Goal: Transaction & Acquisition: Purchase product/service

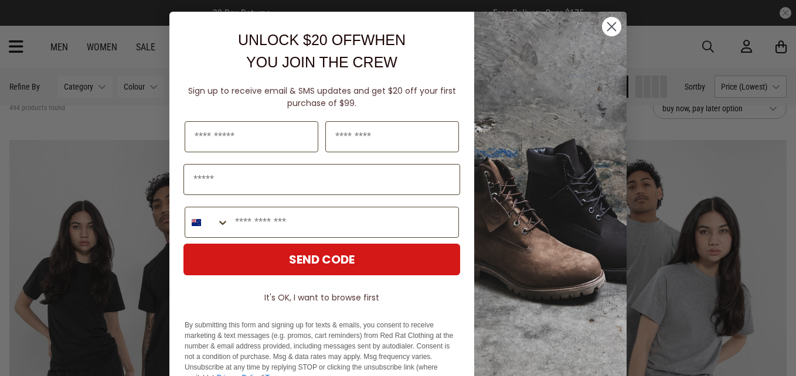
click at [612, 29] on circle "Close dialog" at bounding box center [611, 26] width 19 height 19
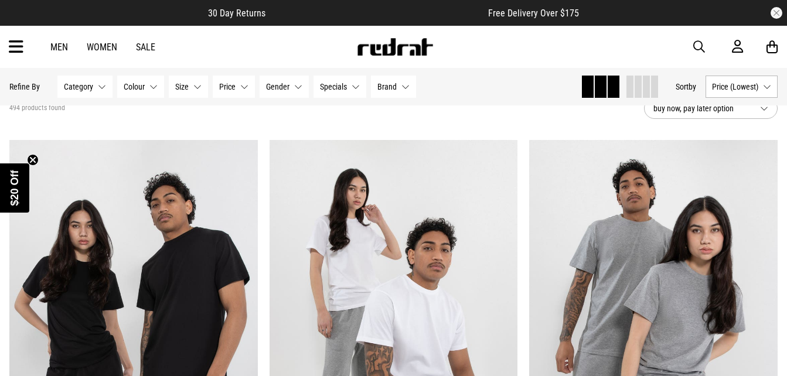
click at [418, 57] on link at bounding box center [394, 52] width 77 height 11
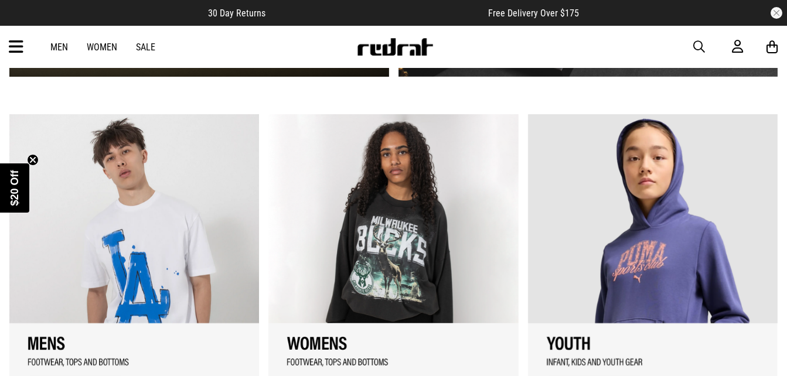
scroll to position [944, 0]
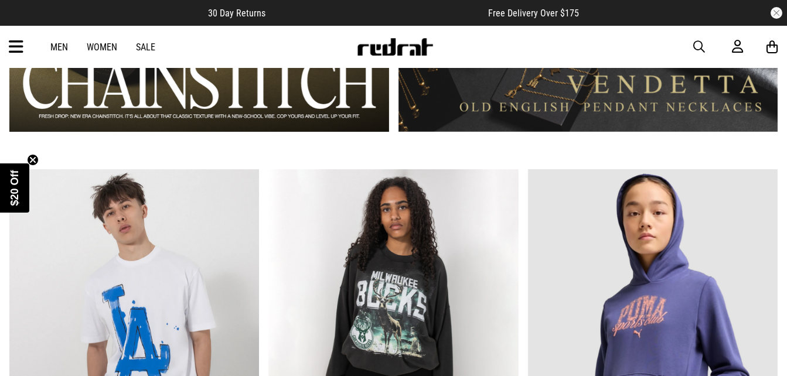
click at [148, 47] on link "Sale" at bounding box center [145, 47] width 19 height 11
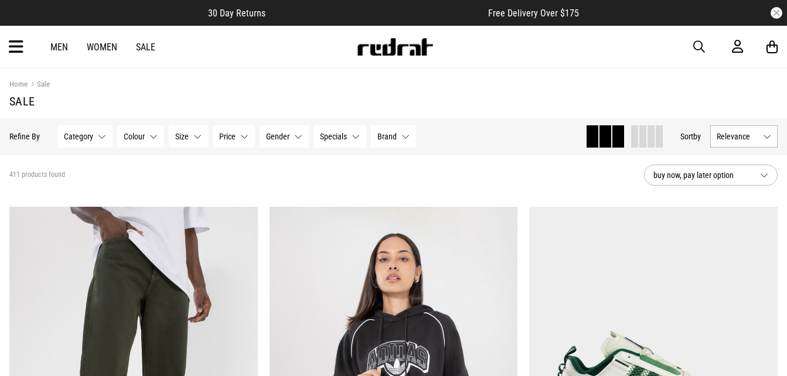
click at [11, 48] on icon at bounding box center [16, 46] width 15 height 19
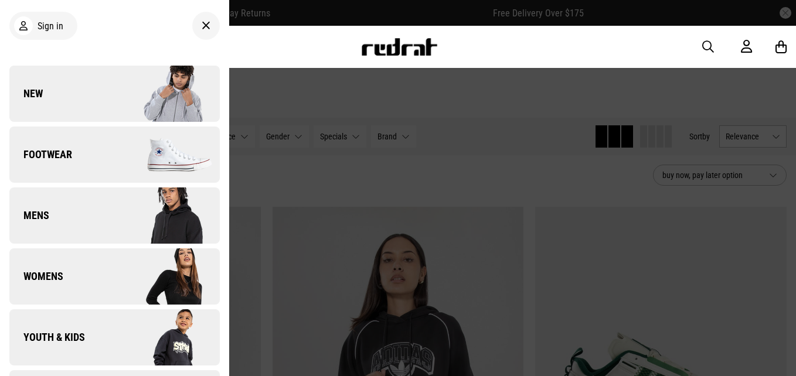
click at [97, 156] on link "Footwear" at bounding box center [114, 155] width 210 height 56
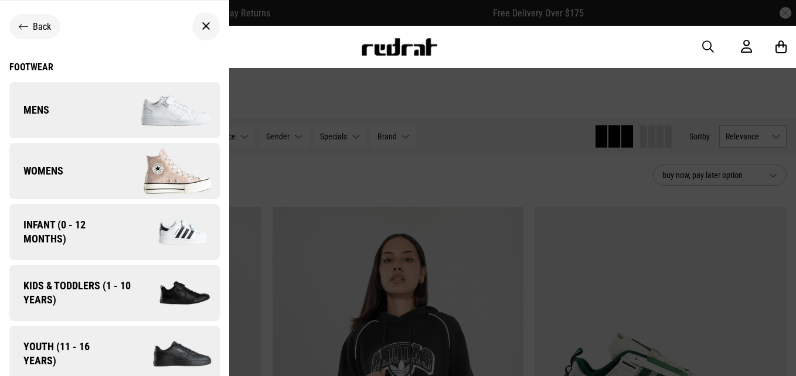
scroll to position [10, 0]
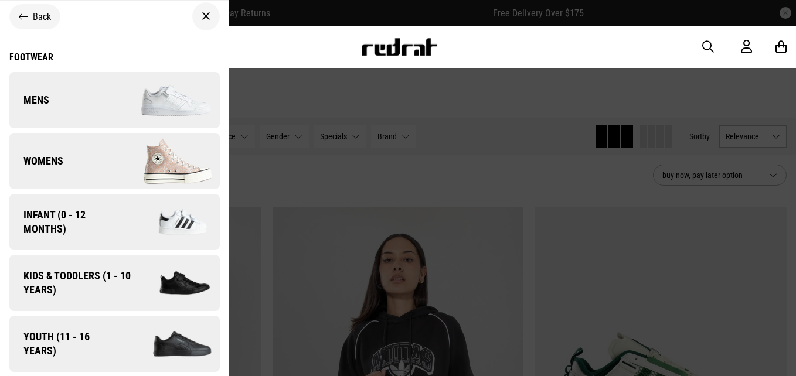
click at [101, 286] on span "Kids & Toddlers (1 - 10 years)" at bounding box center [72, 283] width 127 height 28
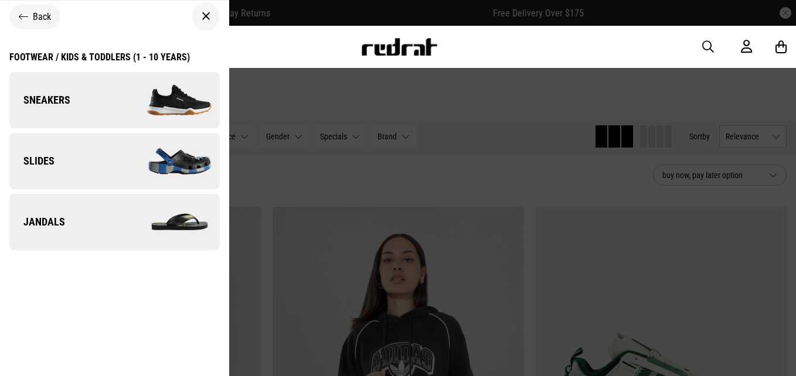
click at [106, 93] on link "Sneakers" at bounding box center [114, 100] width 210 height 56
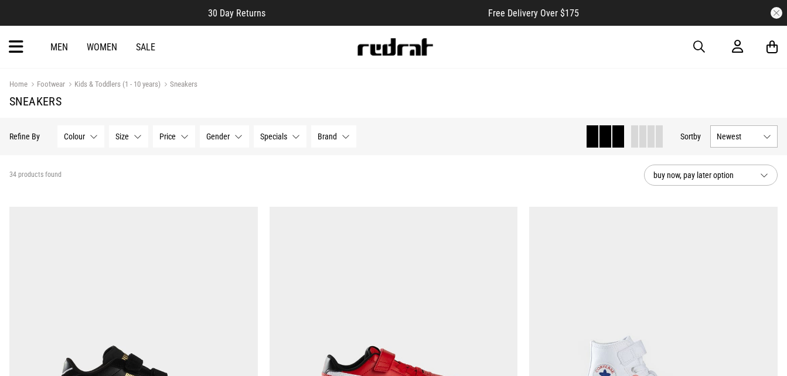
click at [141, 140] on button "Size None selected" at bounding box center [128, 136] width 39 height 22
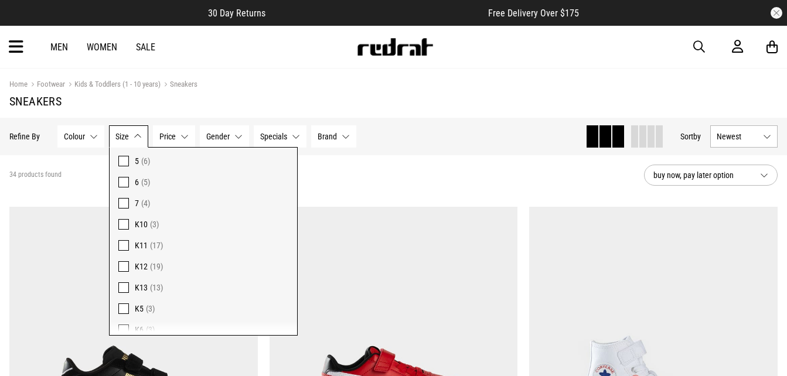
scroll to position [126, 0]
click at [121, 280] on span at bounding box center [123, 280] width 11 height 11
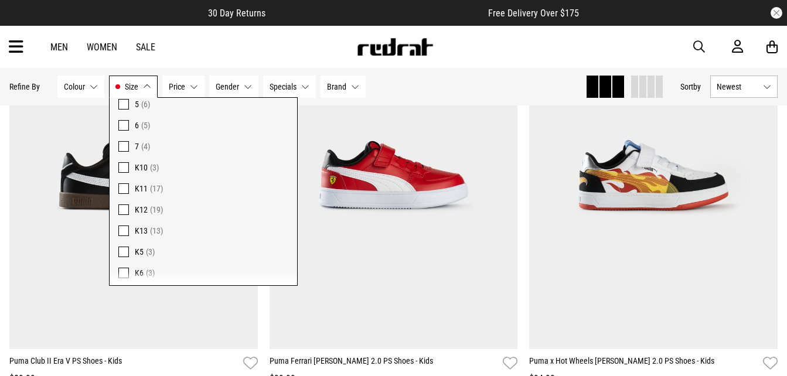
scroll to position [233, 0]
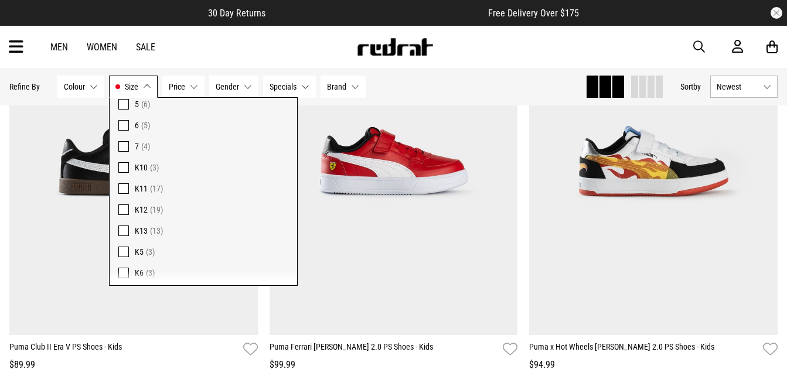
click at [121, 206] on span at bounding box center [123, 209] width 11 height 11
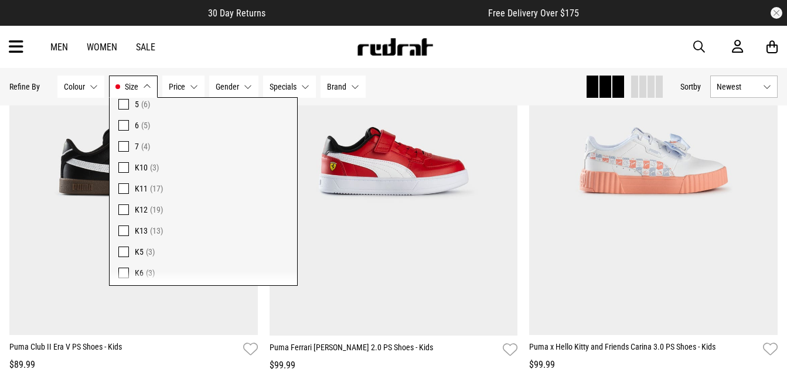
click at [534, 76] on div "Hide Refine s Refine By Filters Colour None selected Colour 0 Selected Clear Bl…" at bounding box center [292, 87] width 566 height 26
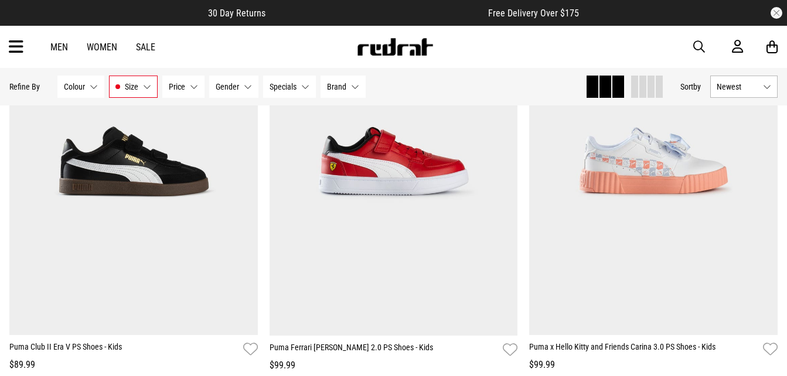
click at [738, 90] on span "Newest" at bounding box center [737, 86] width 42 height 9
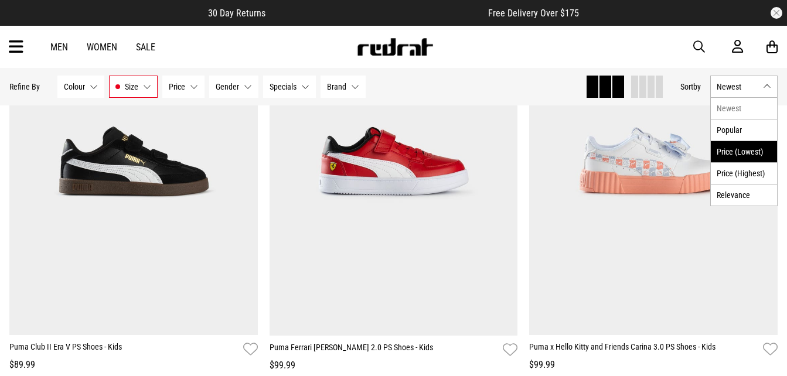
click at [743, 153] on li "Price (Lowest)" at bounding box center [744, 152] width 66 height 22
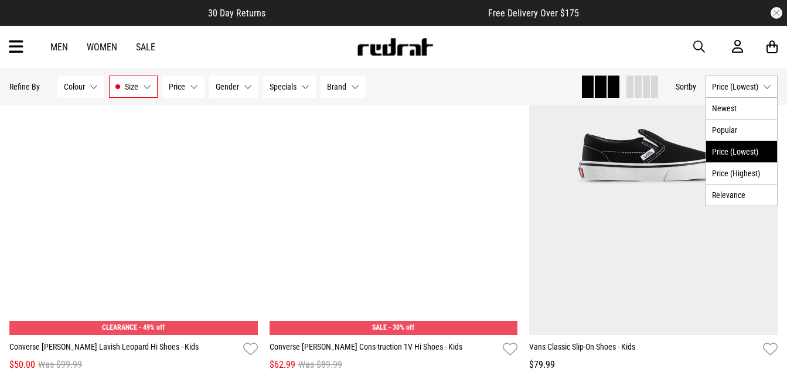
scroll to position [1539, 0]
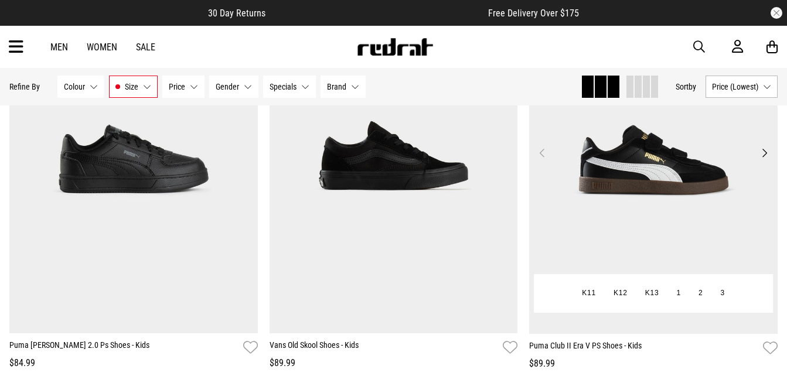
click at [653, 206] on img at bounding box center [653, 160] width 248 height 348
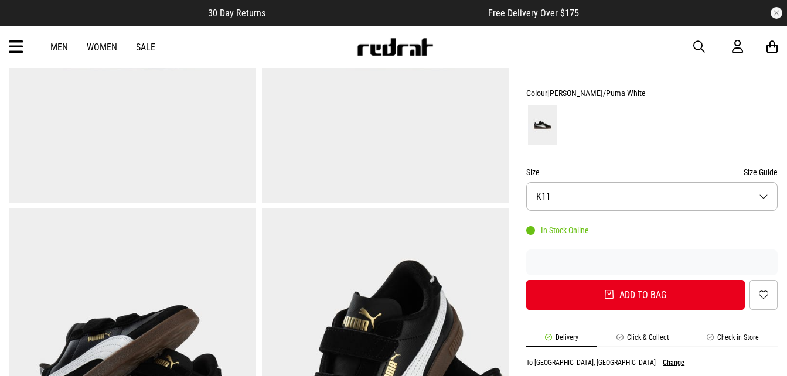
scroll to position [245, 0]
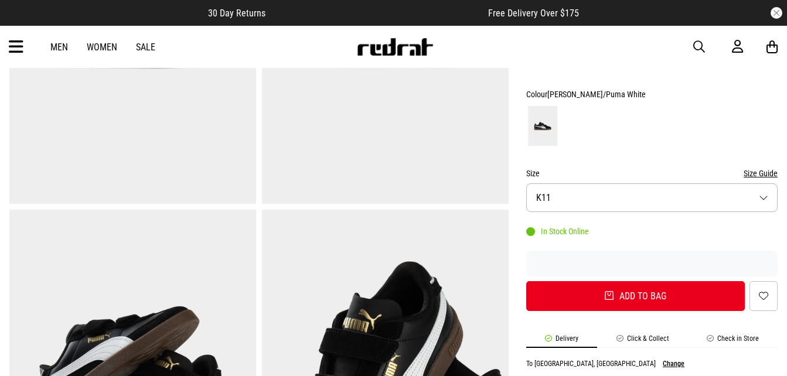
click at [755, 175] on button "Size Guide" at bounding box center [760, 173] width 34 height 14
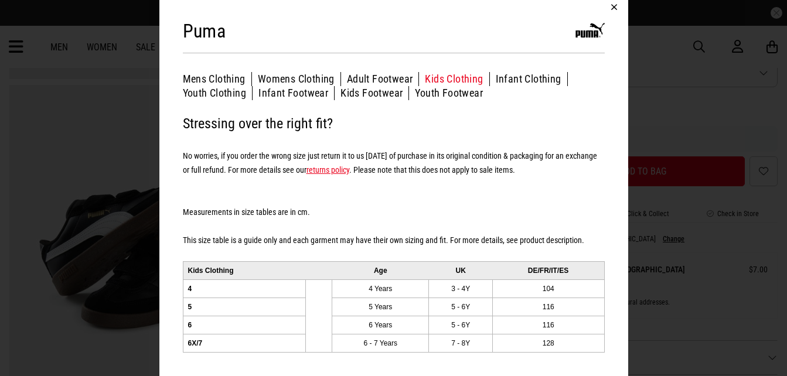
scroll to position [373, 0]
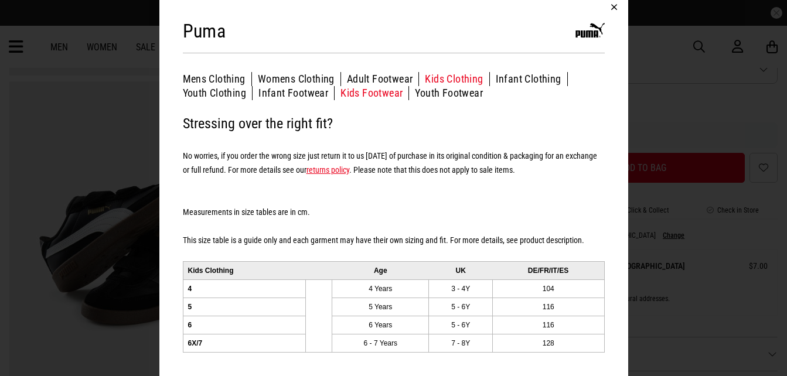
click at [381, 87] on button "Kids Footwear" at bounding box center [374, 93] width 69 height 14
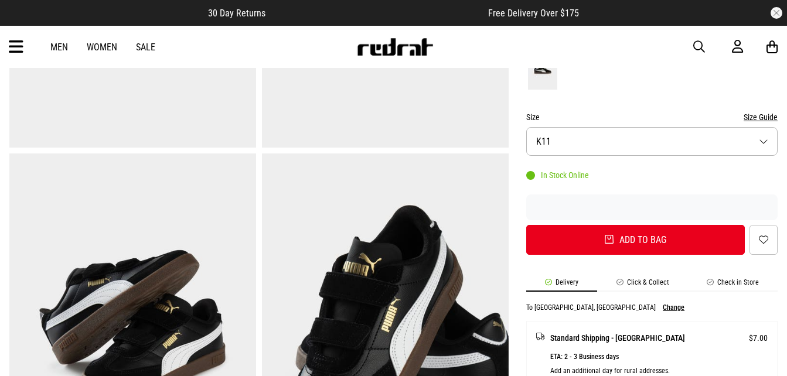
scroll to position [275, 0]
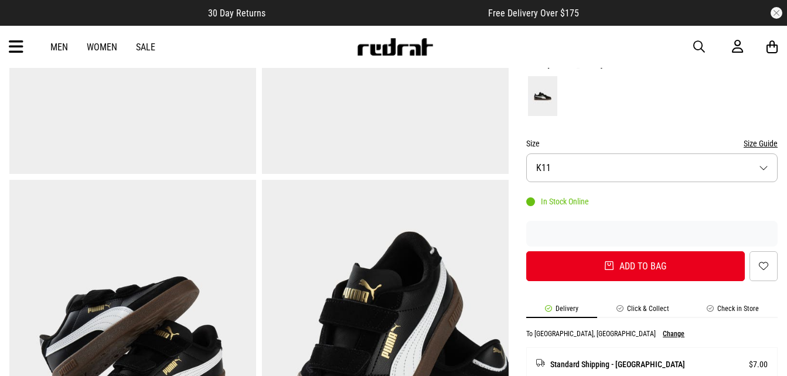
click at [597, 162] on button "Size K11" at bounding box center [651, 167] width 251 height 29
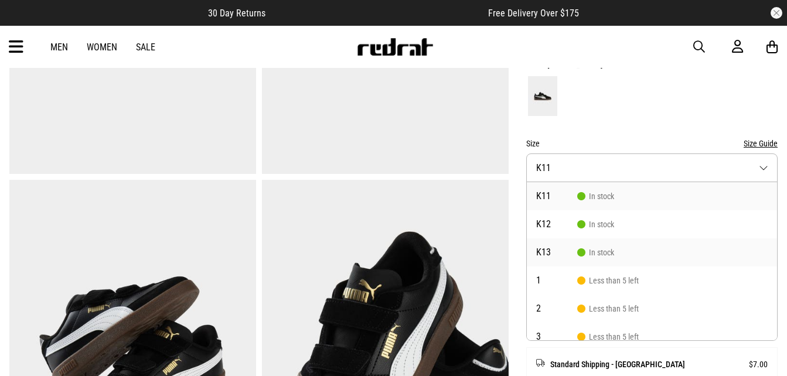
click at [603, 254] on span "In stock" at bounding box center [595, 252] width 37 height 9
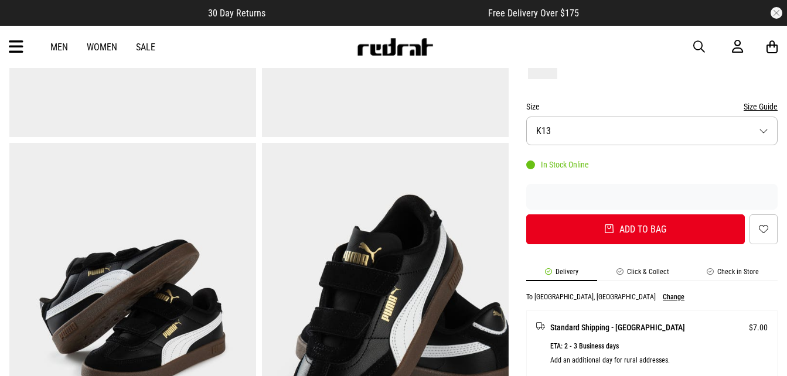
scroll to position [312, 0]
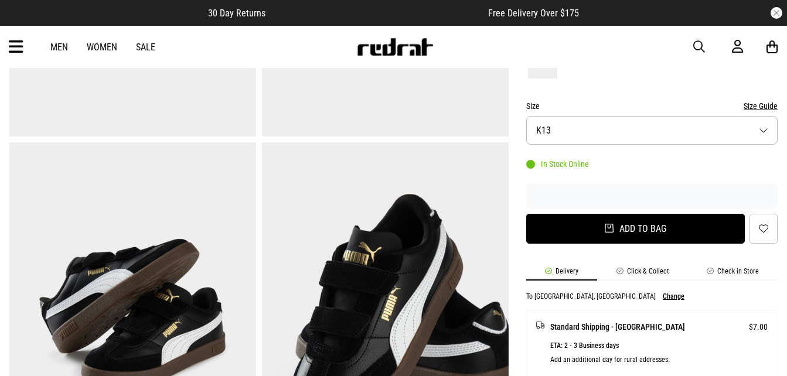
click at [629, 233] on button "Add to bag" at bounding box center [635, 229] width 219 height 30
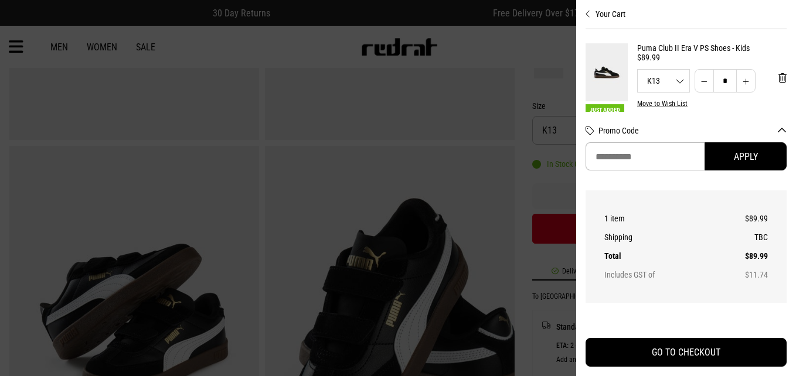
click at [516, 40] on div at bounding box center [398, 188] width 796 height 376
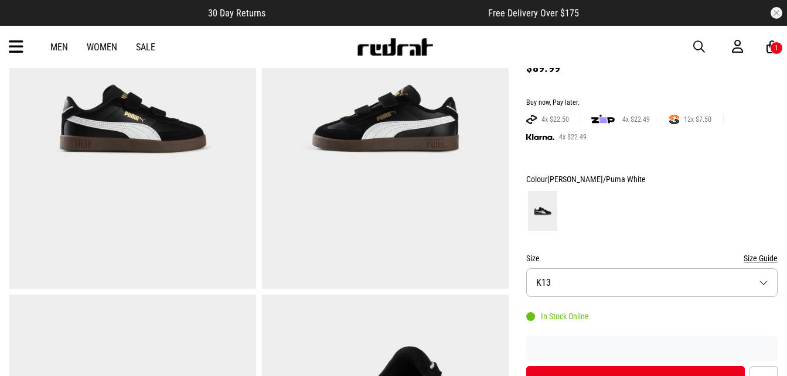
scroll to position [0, 0]
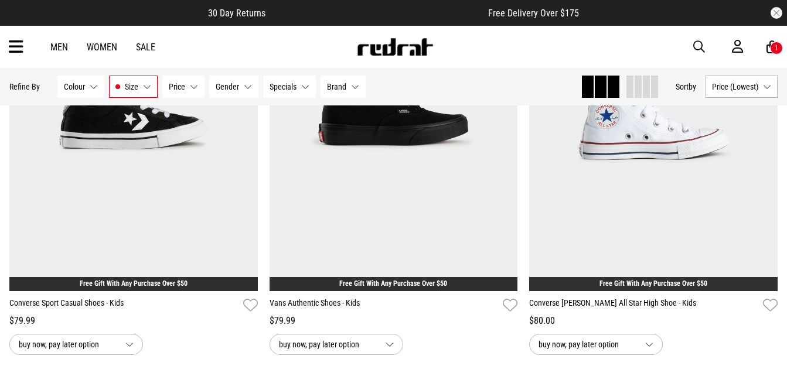
scroll to position [712, 0]
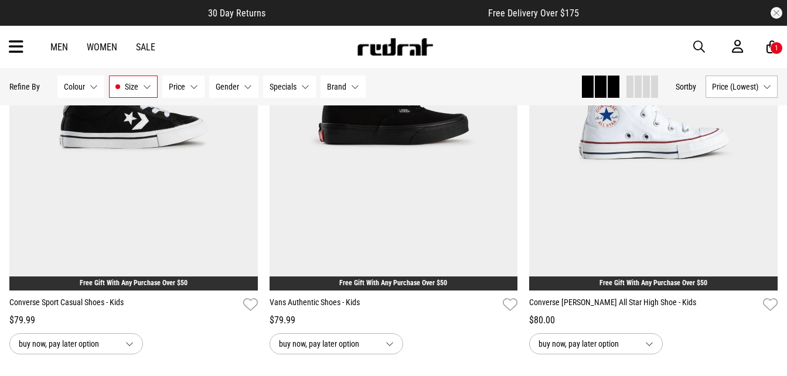
click at [9, 50] on icon at bounding box center [16, 46] width 15 height 19
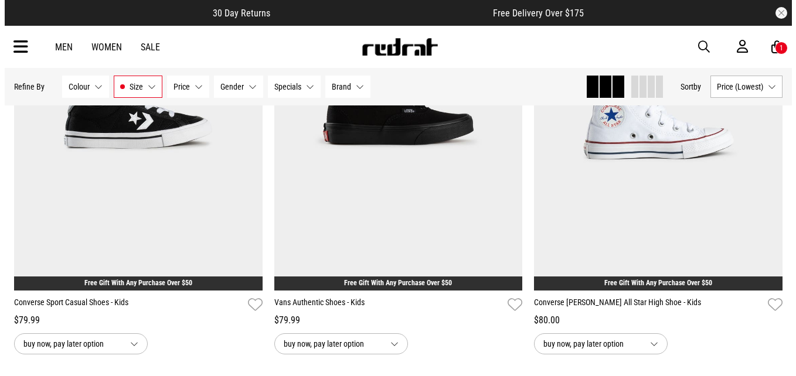
scroll to position [716, 0]
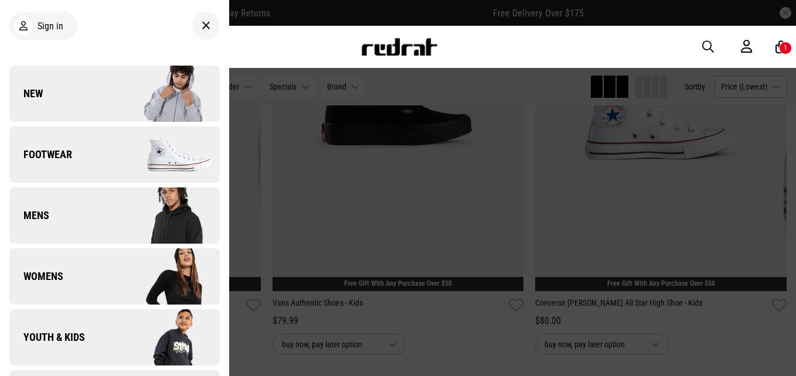
click at [63, 153] on span "Footwear" at bounding box center [40, 155] width 63 height 14
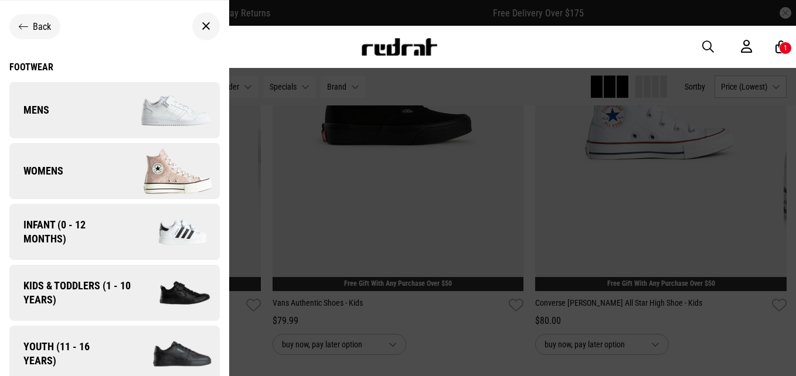
click at [108, 159] on link "Womens" at bounding box center [114, 171] width 210 height 56
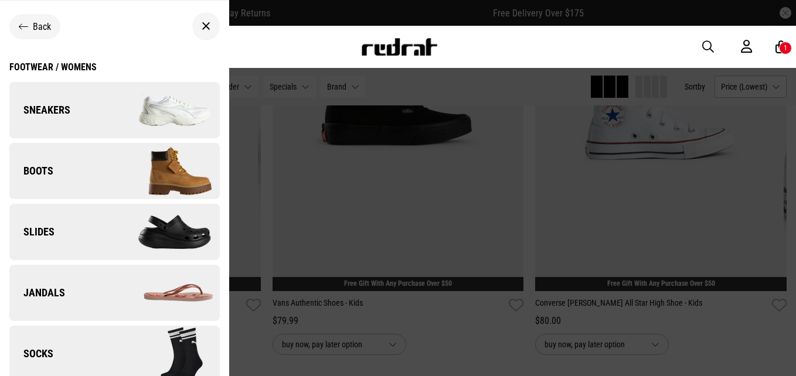
click at [114, 98] on img at bounding box center [166, 110] width 105 height 59
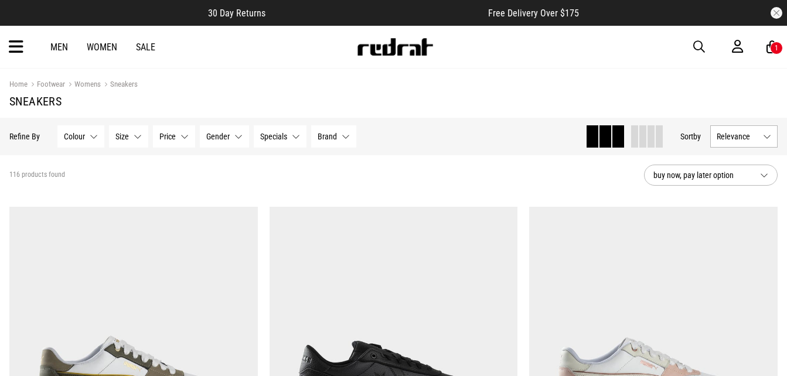
click at [131, 141] on button "Size None selected" at bounding box center [128, 136] width 39 height 22
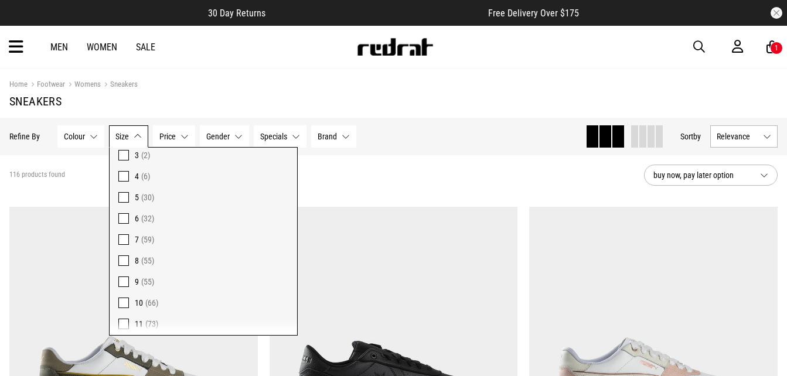
scroll to position [65, 0]
click at [120, 302] on span at bounding box center [123, 299] width 11 height 11
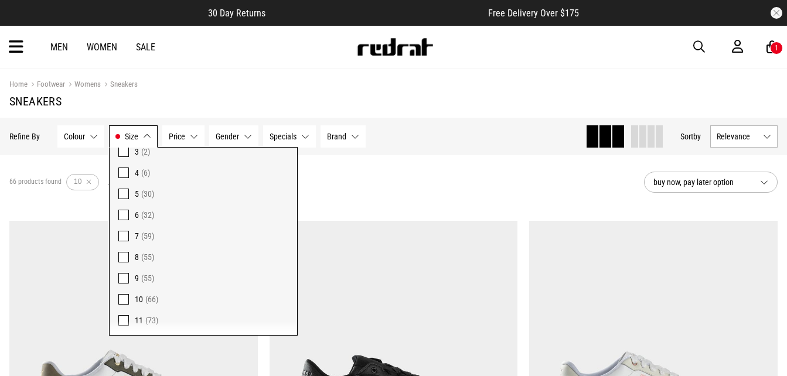
click at [422, 204] on section "66 products found Active Filters 10 Clear buy now, pay later option" at bounding box center [393, 182] width 787 height 54
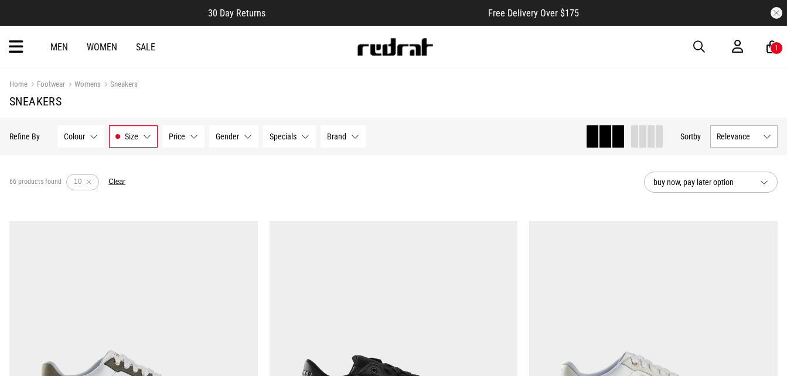
click at [743, 134] on span "Relevance" at bounding box center [737, 136] width 42 height 9
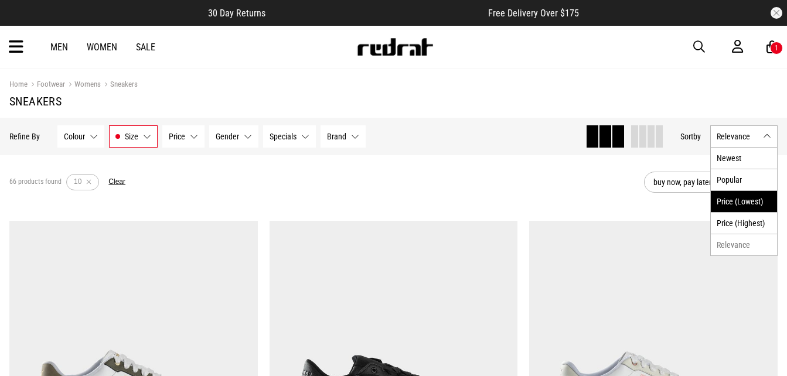
click at [736, 196] on li "Price (Lowest)" at bounding box center [744, 201] width 66 height 22
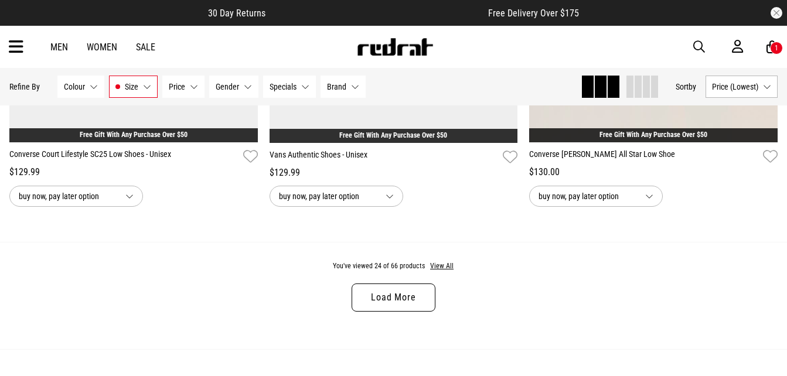
scroll to position [3497, 0]
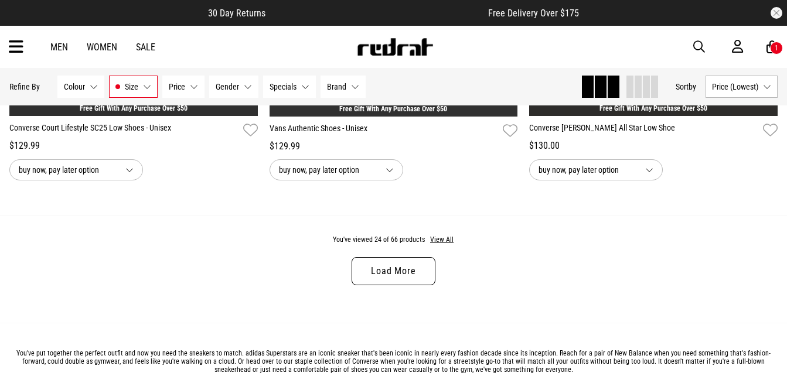
click at [397, 277] on link "Load More" at bounding box center [392, 271] width 83 height 28
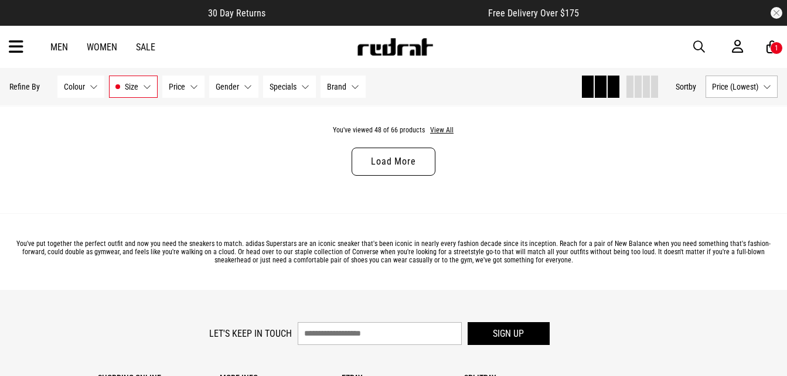
scroll to position [7076, 0]
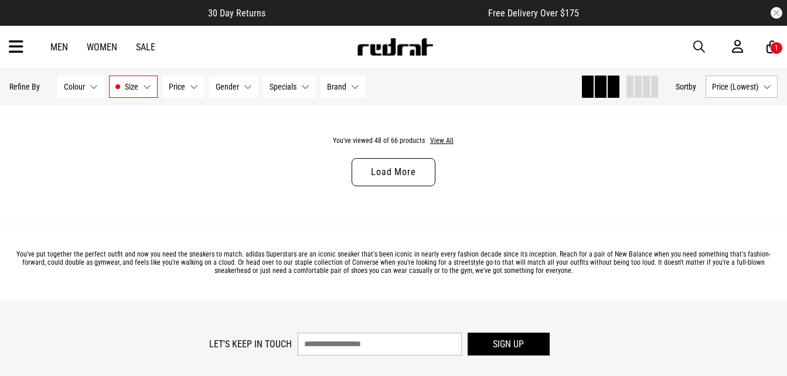
click at [426, 185] on link "Load More" at bounding box center [392, 172] width 83 height 28
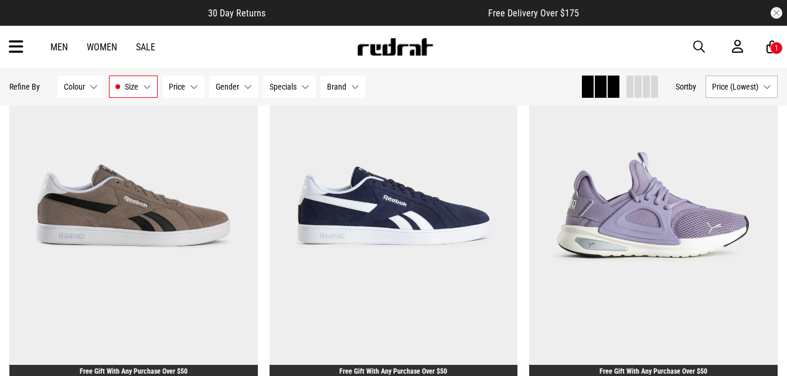
scroll to position [5879, 0]
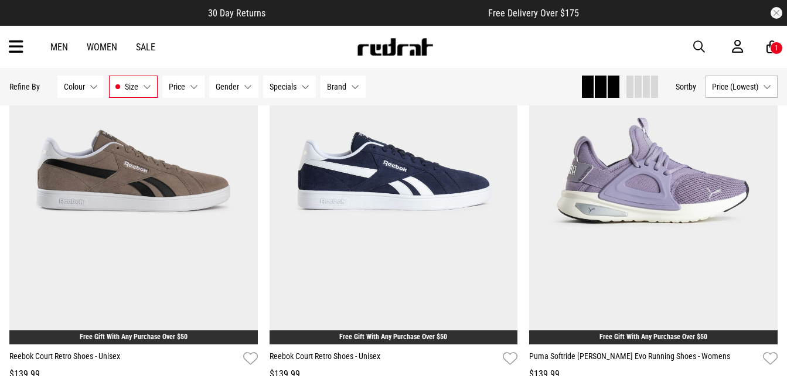
click at [426, 185] on img at bounding box center [393, 171] width 248 height 348
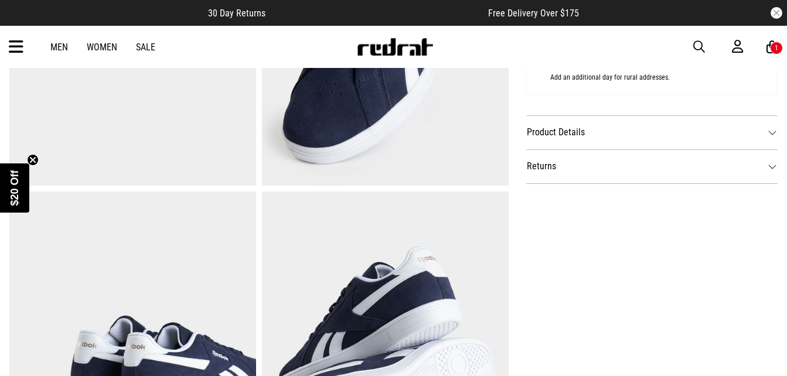
scroll to position [609, 0]
click at [576, 141] on dt "Product Details" at bounding box center [651, 132] width 251 height 34
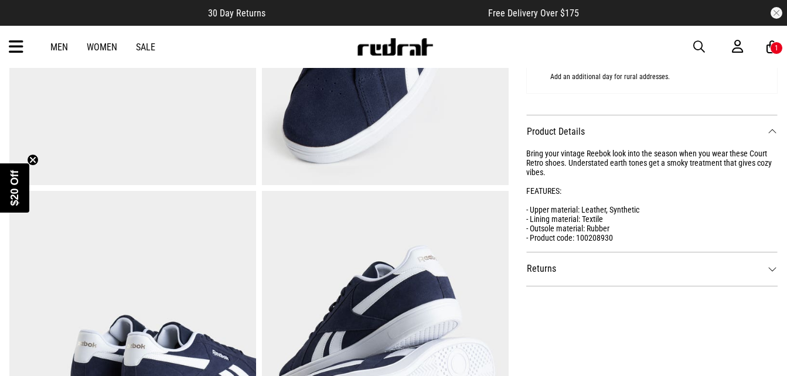
click at [658, 269] on dt "Returns" at bounding box center [651, 269] width 251 height 34
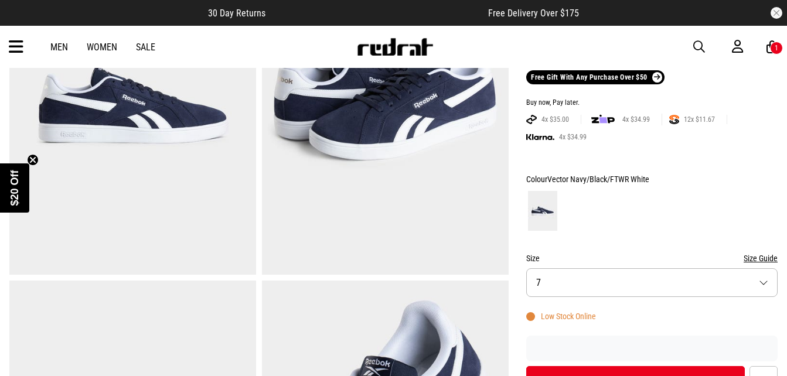
scroll to position [173, 0]
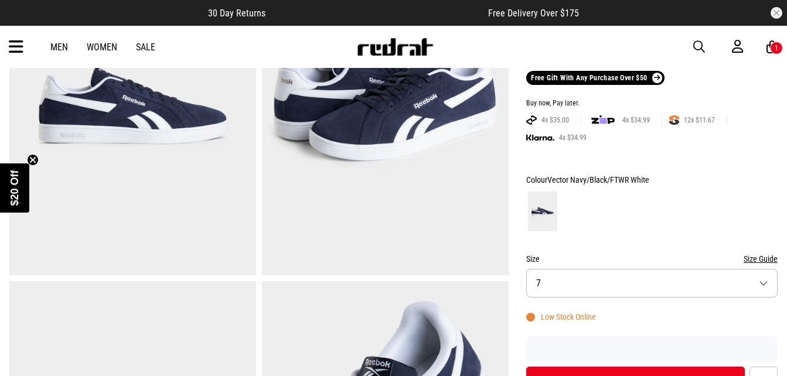
click at [756, 254] on button "Size Guide" at bounding box center [760, 259] width 34 height 14
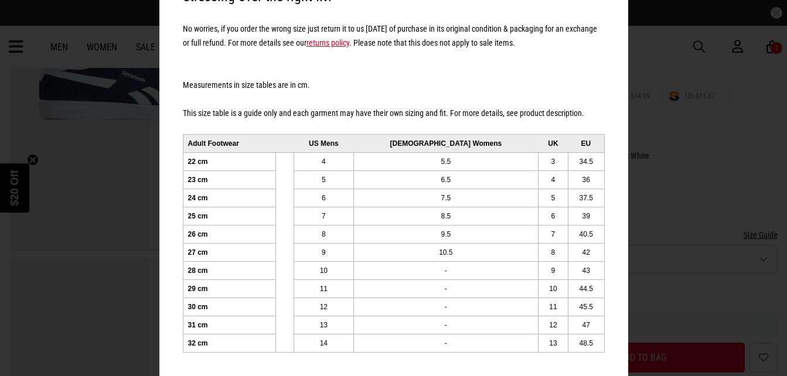
scroll to position [0, 0]
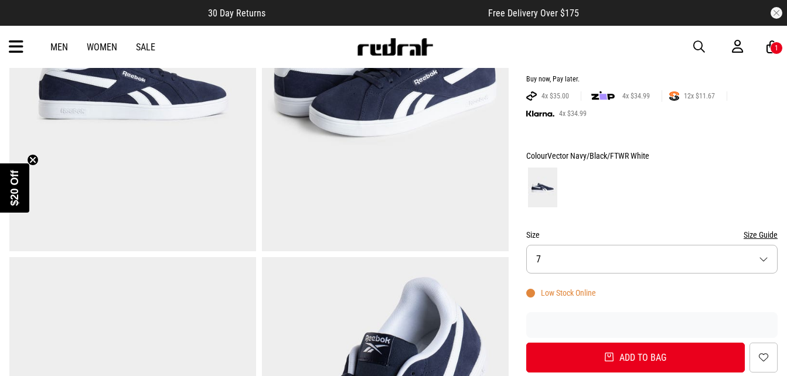
click at [572, 257] on button "Size 7" at bounding box center [651, 259] width 251 height 29
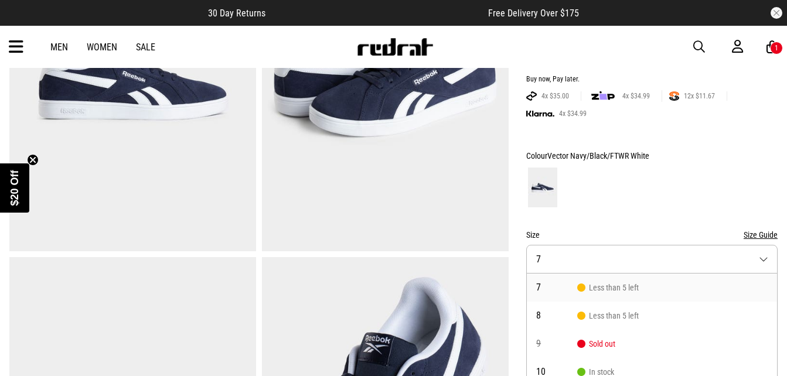
scroll to position [253, 0]
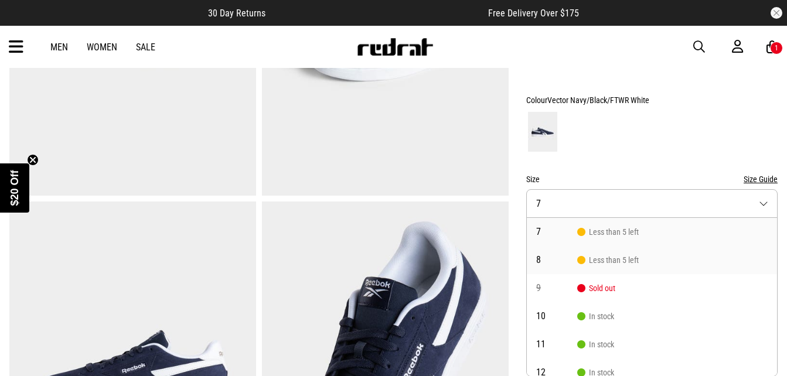
click at [589, 254] on li "8 Less than 5 left" at bounding box center [652, 260] width 250 height 28
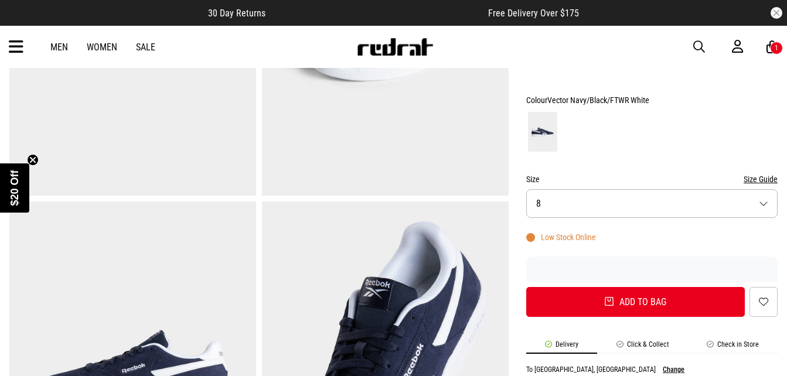
click at [578, 139] on div at bounding box center [651, 131] width 251 height 43
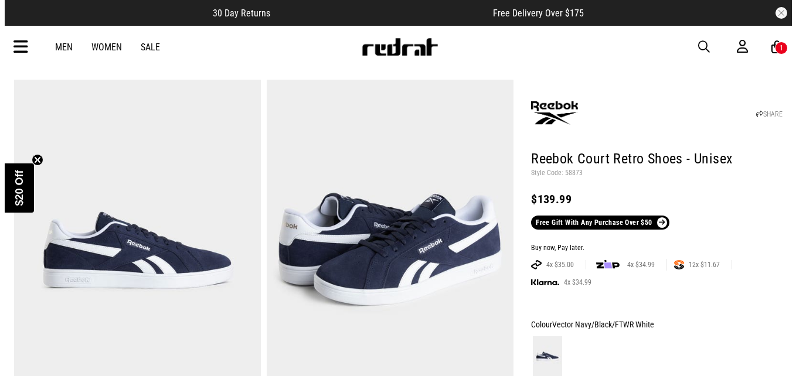
scroll to position [0, 0]
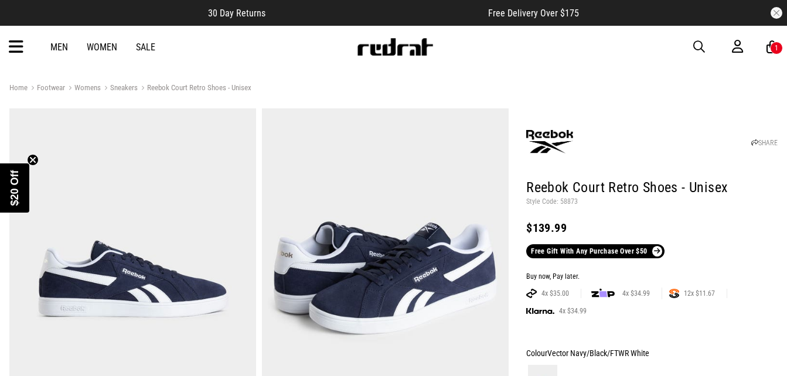
click at [16, 47] on icon at bounding box center [16, 46] width 15 height 19
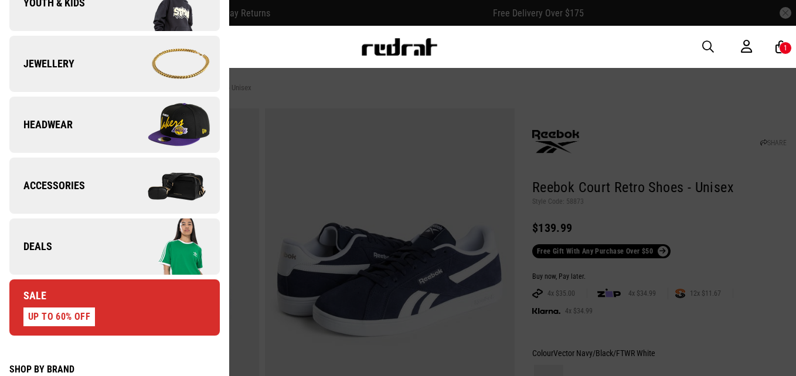
scroll to position [316, 0]
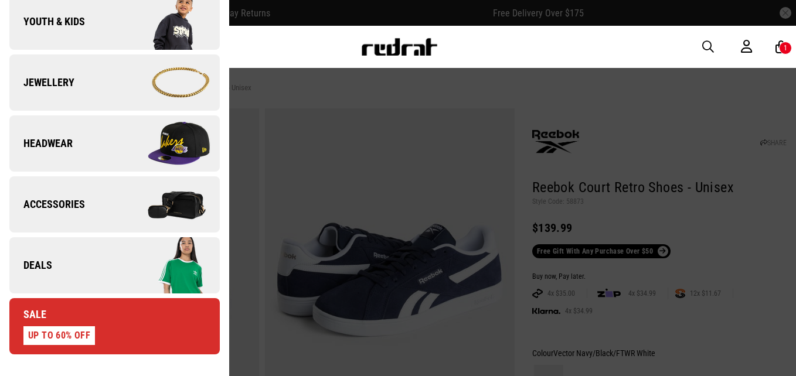
click at [109, 334] on link "Sale UP TO 60% OFF" at bounding box center [114, 326] width 210 height 56
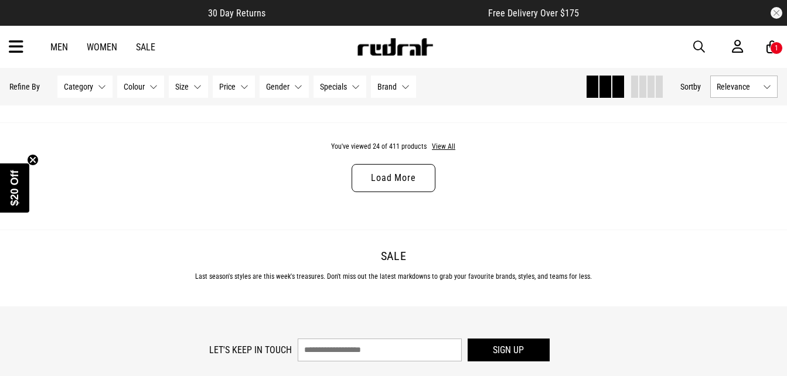
scroll to position [3578, 0]
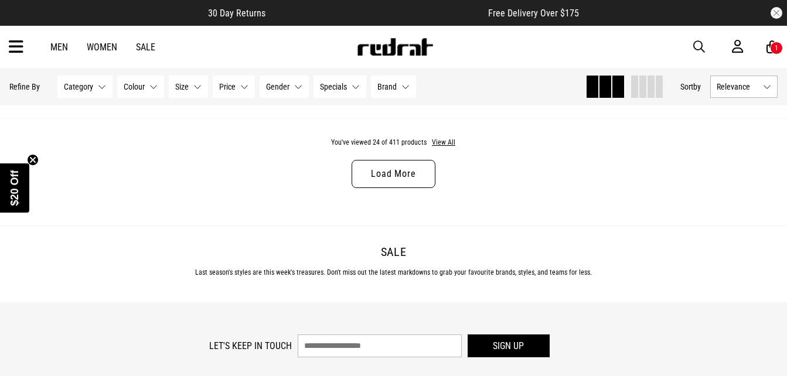
click at [420, 178] on link "Load More" at bounding box center [392, 174] width 83 height 28
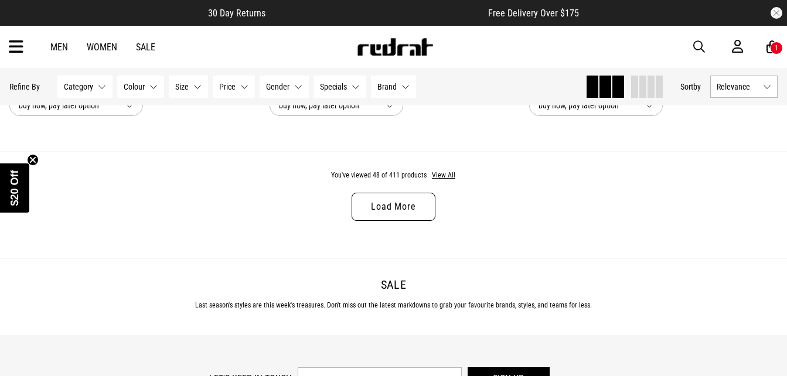
scroll to position [7047, 0]
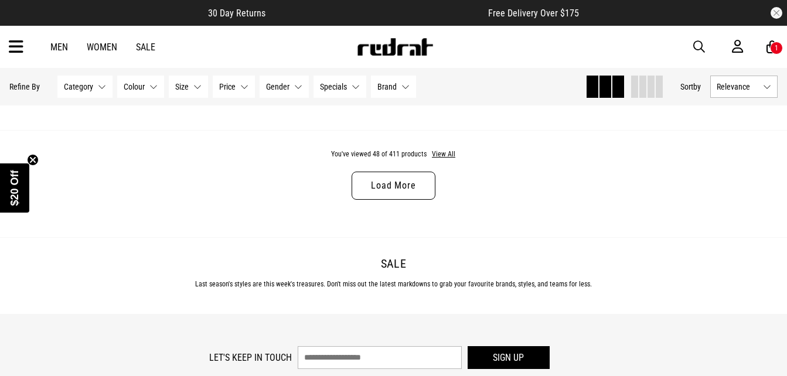
click at [391, 200] on link "Load More" at bounding box center [392, 186] width 83 height 28
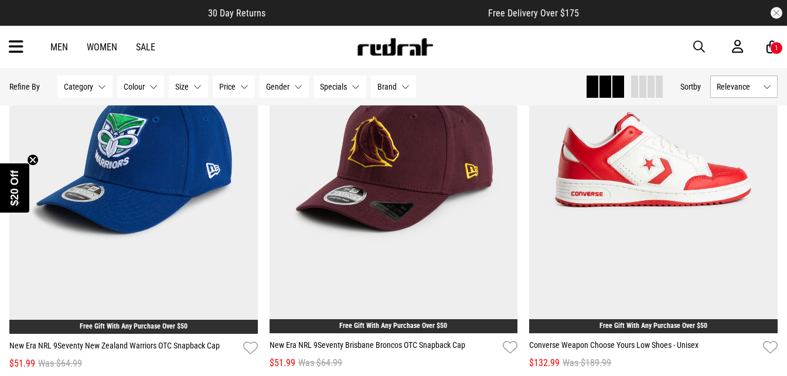
scroll to position [9779, 0]
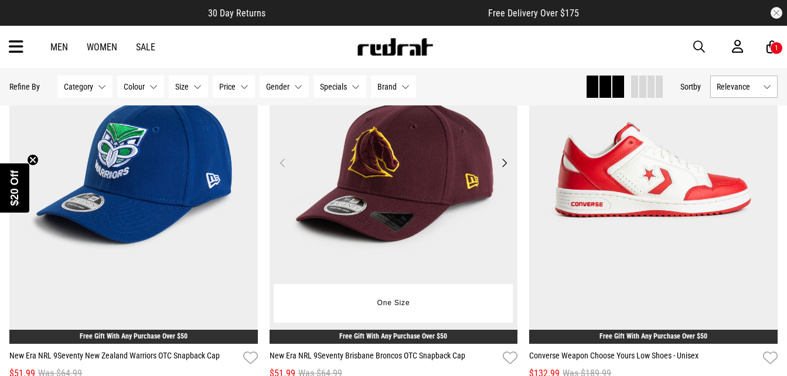
click at [507, 170] on button "Next" at bounding box center [504, 163] width 15 height 14
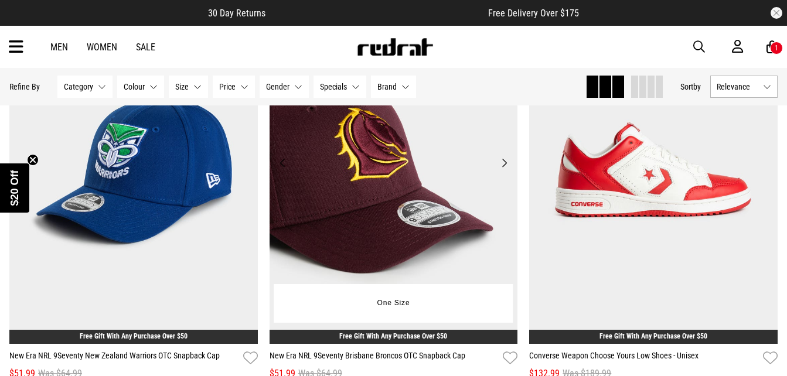
click at [504, 170] on button "Next" at bounding box center [504, 163] width 15 height 14
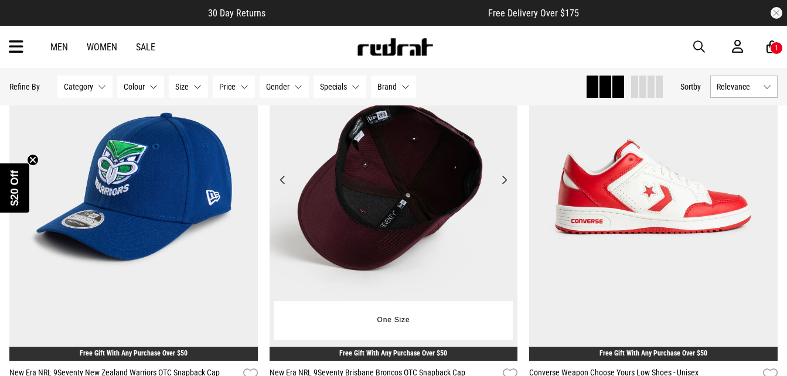
scroll to position [9763, 0]
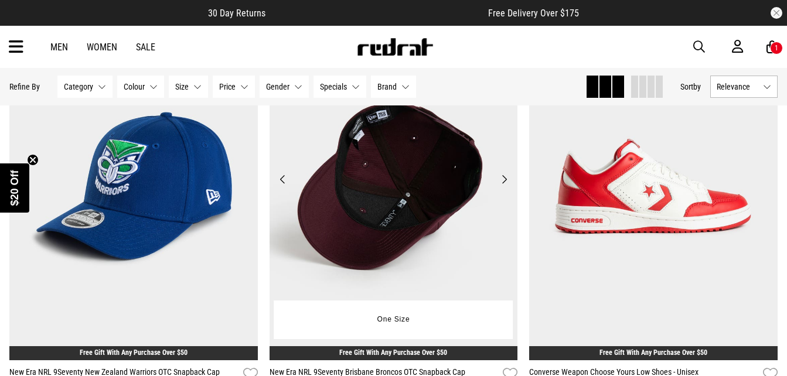
click at [278, 186] on button "Previous" at bounding box center [282, 179] width 15 height 14
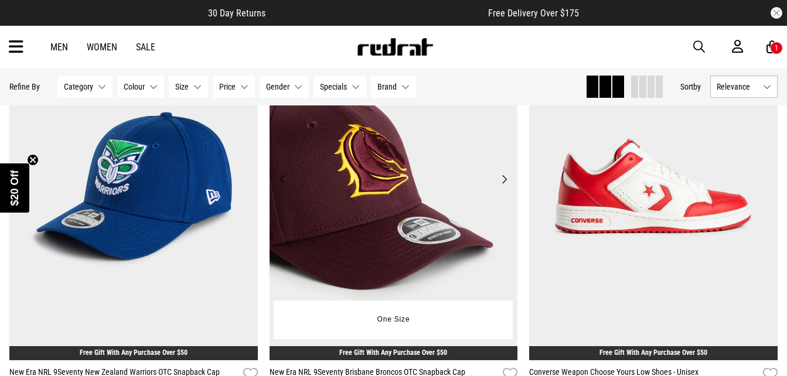
click at [282, 186] on button "Previous" at bounding box center [282, 179] width 15 height 14
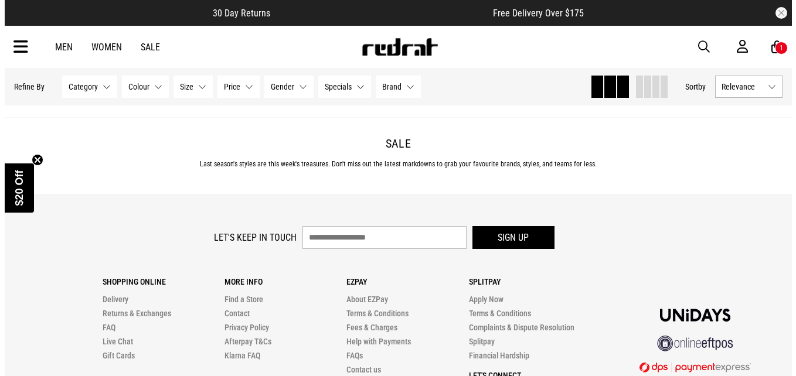
scroll to position [10647, 0]
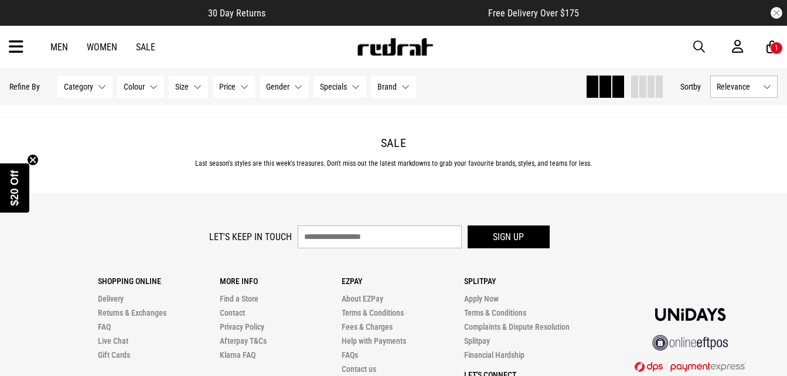
click at [771, 45] on div "1" at bounding box center [776, 48] width 13 height 13
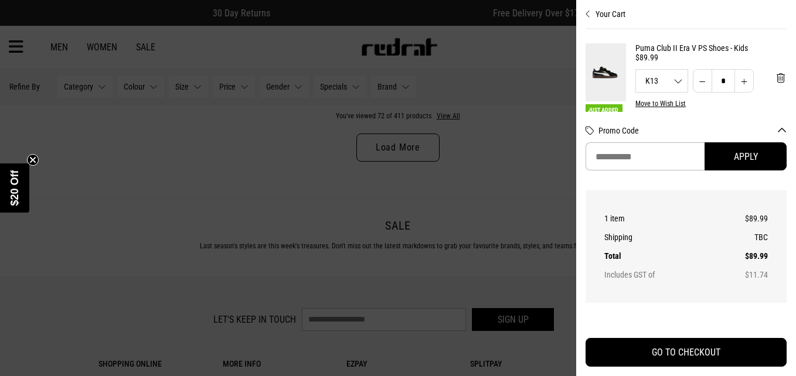
scroll to position [0, 0]
click at [525, 148] on div at bounding box center [398, 188] width 796 height 376
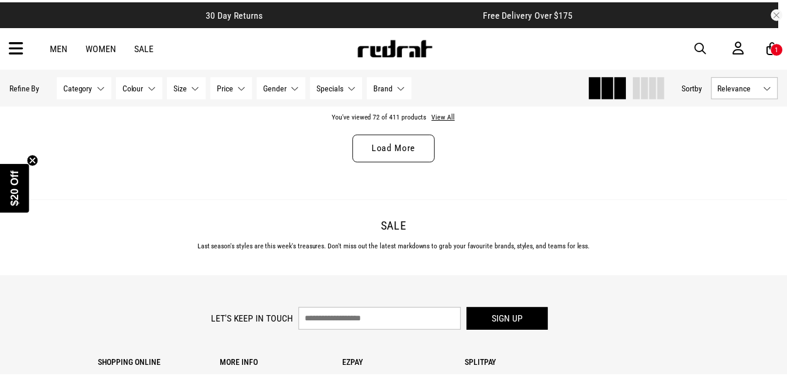
scroll to position [10569, 0]
